Goal: Task Accomplishment & Management: Manage account settings

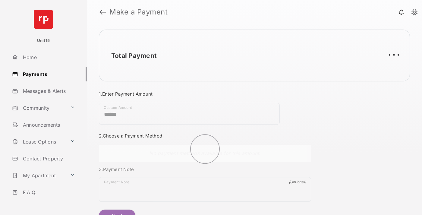
scroll to position [33, 0]
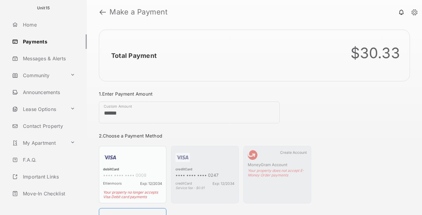
click at [47, 203] on link "Logout" at bounding box center [48, 210] width 77 height 14
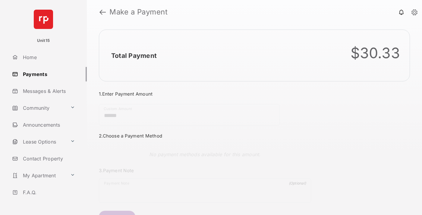
scroll to position [33, 0]
